Goal: Task Accomplishment & Management: Manage account settings

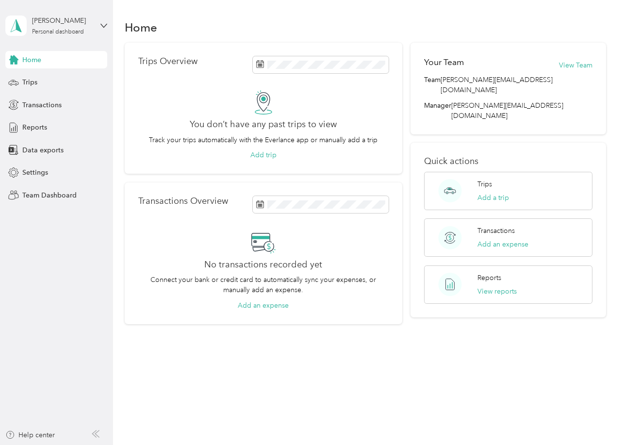
click at [292, 389] on div "Home Trips Overview You don’t have any past trips to view Track your trips auto…" at bounding box center [365, 222] width 505 height 445
click at [83, 28] on div "[PERSON_NAME] Personal dashboard" at bounding box center [62, 25] width 61 height 19
click at [62, 80] on div "Team dashboard" at bounding box center [40, 80] width 52 height 10
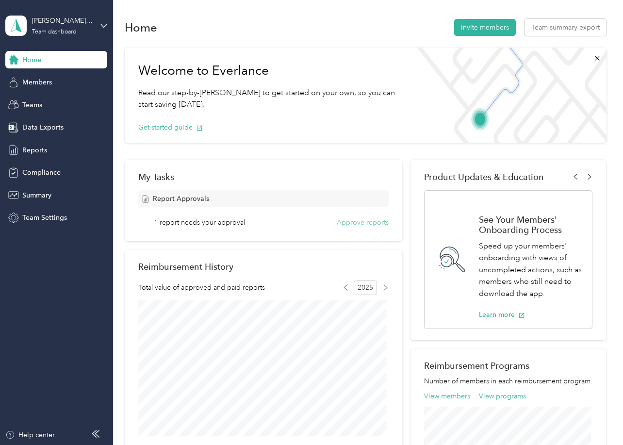
click at [373, 224] on button "Approve reports" at bounding box center [363, 222] width 52 height 10
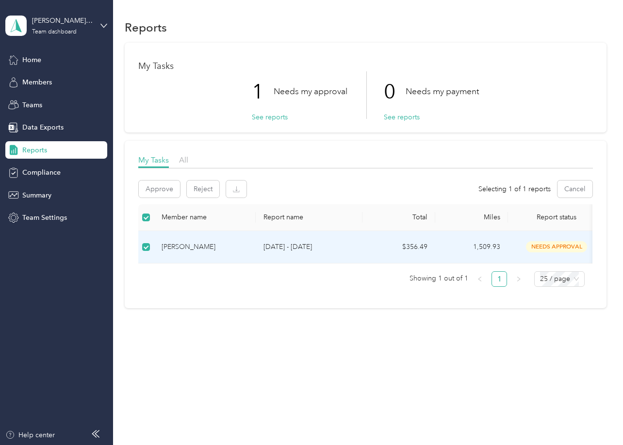
click at [269, 250] on p "[DATE] - [DATE]" at bounding box center [309, 247] width 91 height 11
click at [192, 249] on div "[PERSON_NAME]" at bounding box center [205, 247] width 86 height 11
click at [155, 190] on button "Approve" at bounding box center [159, 189] width 41 height 17
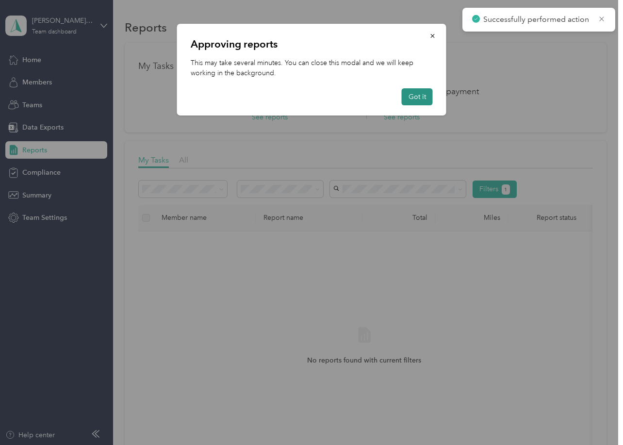
click at [420, 95] on button "Got it" at bounding box center [417, 96] width 31 height 17
